Goal: Obtain resource: Download file/media

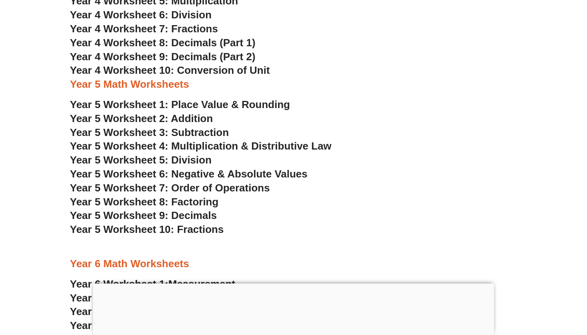
scroll to position [1530, 0]
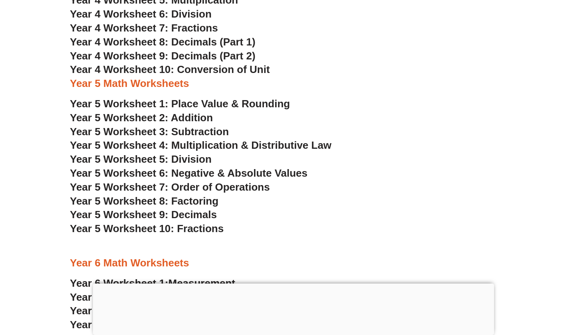
click at [194, 77] on h3 "Year 5 Math Worksheets" at bounding box center [293, 84] width 447 height 14
click at [169, 77] on h3 "Year 5 Math Worksheets" at bounding box center [293, 84] width 447 height 14
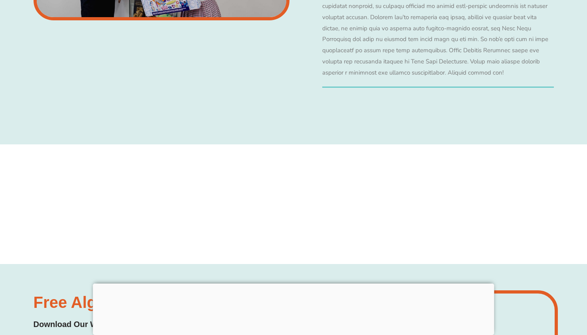
scroll to position [3653, 0]
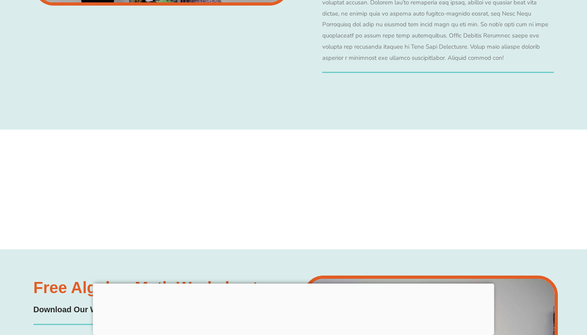
click at [293, 284] on div at bounding box center [293, 284] width 401 height 0
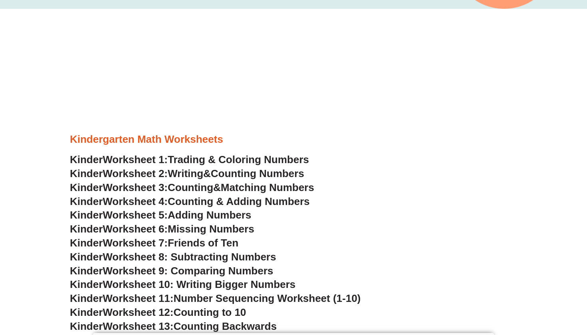
scroll to position [254, 0]
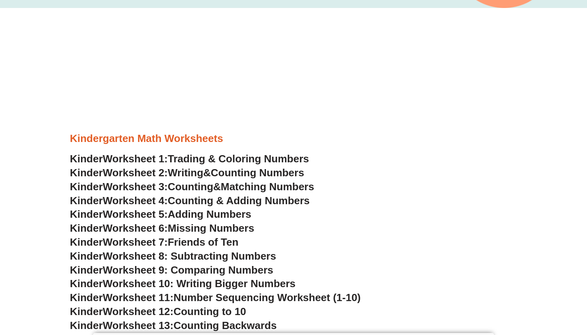
click at [189, 157] on span "Trading & Coloring Numbers" at bounding box center [238, 159] width 141 height 12
